Goal: Task Accomplishment & Management: Manage account settings

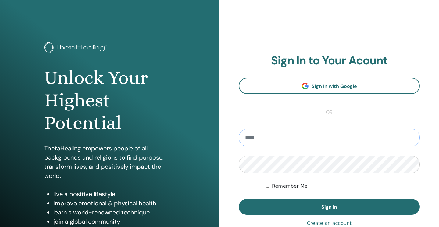
type input "**********"
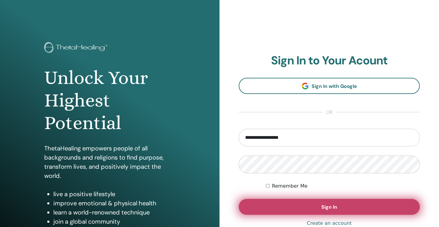
click at [294, 208] on button "Sign In" at bounding box center [328, 207] width 181 height 16
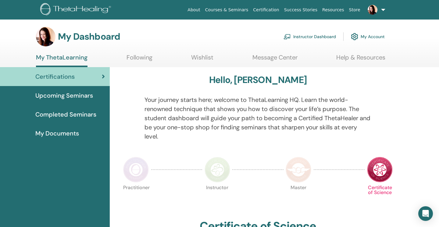
click at [315, 36] on link "Instructor Dashboard" at bounding box center [309, 36] width 52 height 13
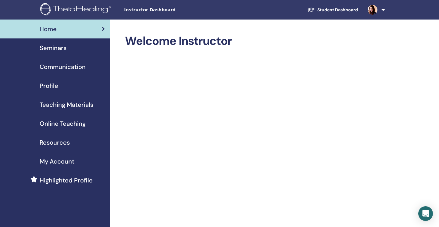
click at [62, 48] on span "Seminars" at bounding box center [53, 47] width 27 height 9
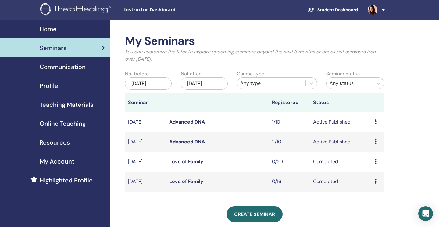
click at [375, 121] on icon at bounding box center [375, 121] width 2 height 5
click at [201, 121] on link "Advanced DNA" at bounding box center [187, 121] width 36 height 6
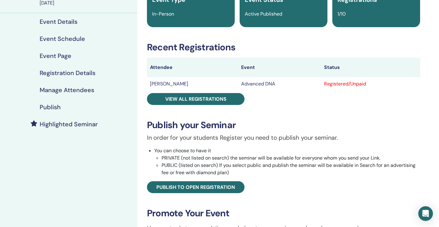
scroll to position [31, 0]
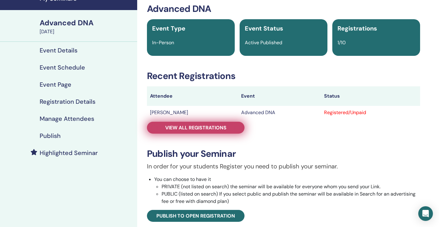
click at [177, 129] on span "View all registrations" at bounding box center [195, 127] width 61 height 6
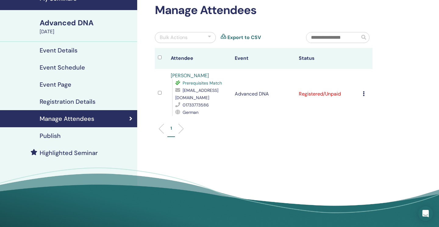
click at [364, 91] on icon at bounding box center [363, 93] width 2 height 5
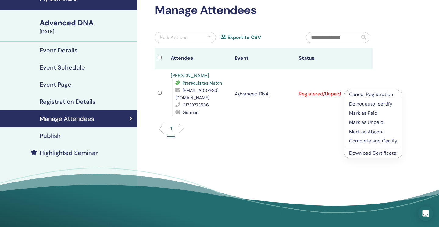
click at [372, 152] on link "Download Certificate" at bounding box center [372, 153] width 47 height 6
